Goal: Task Accomplishment & Management: Manage account settings

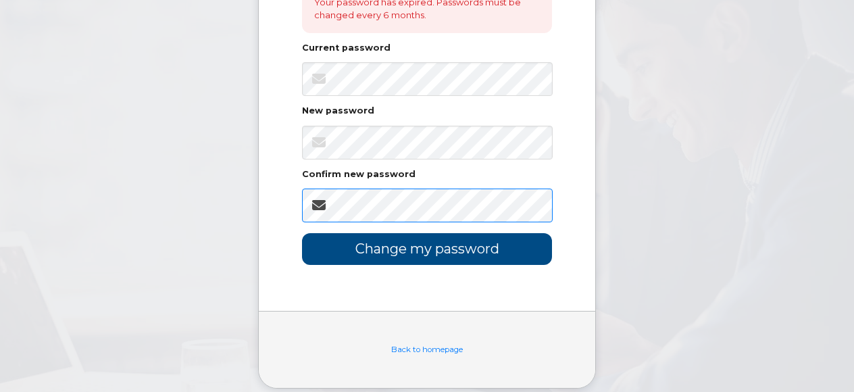
scroll to position [303, 0]
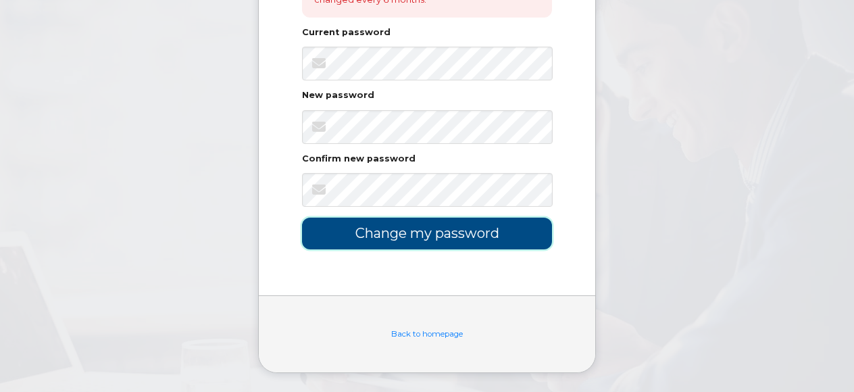
click at [465, 231] on input "Change my password" at bounding box center [427, 233] width 250 height 32
